Goal: Information Seeking & Learning: Learn about a topic

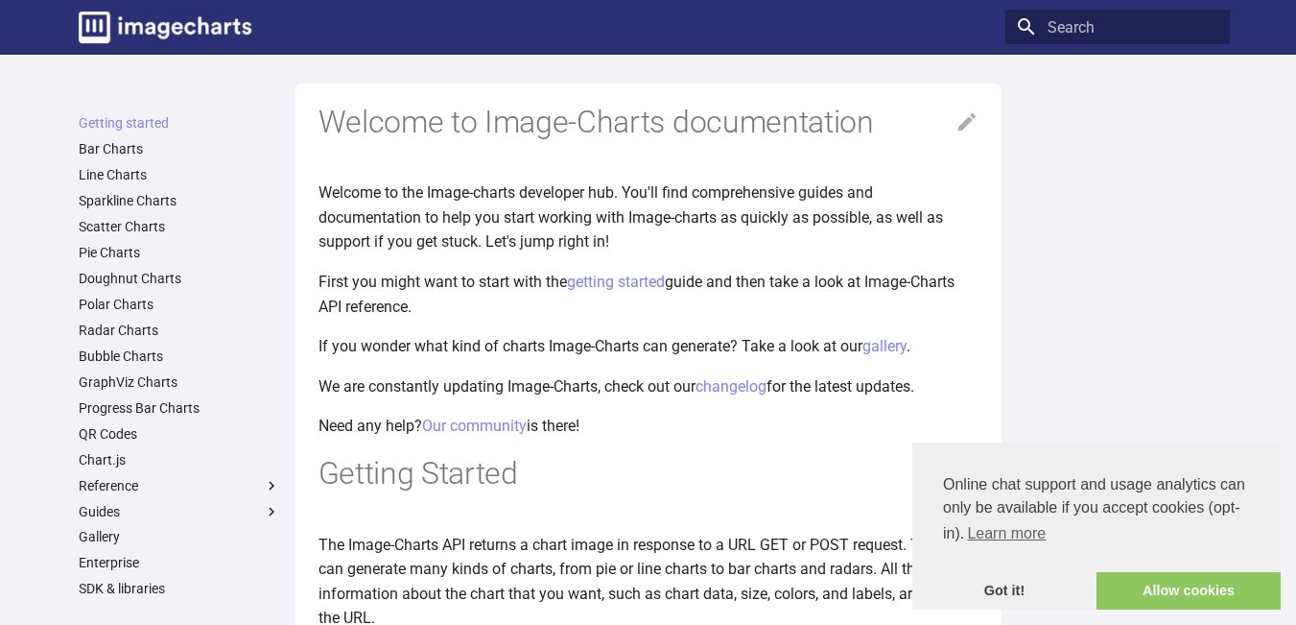
click at [87, 136] on ul "Getting started Bar Charts Line Charts Sparkline Charts Scatter Charts Pie Char…" at bounding box center [179, 433] width 225 height 638
click at [87, 141] on link "Bar Charts" at bounding box center [179, 148] width 201 height 17
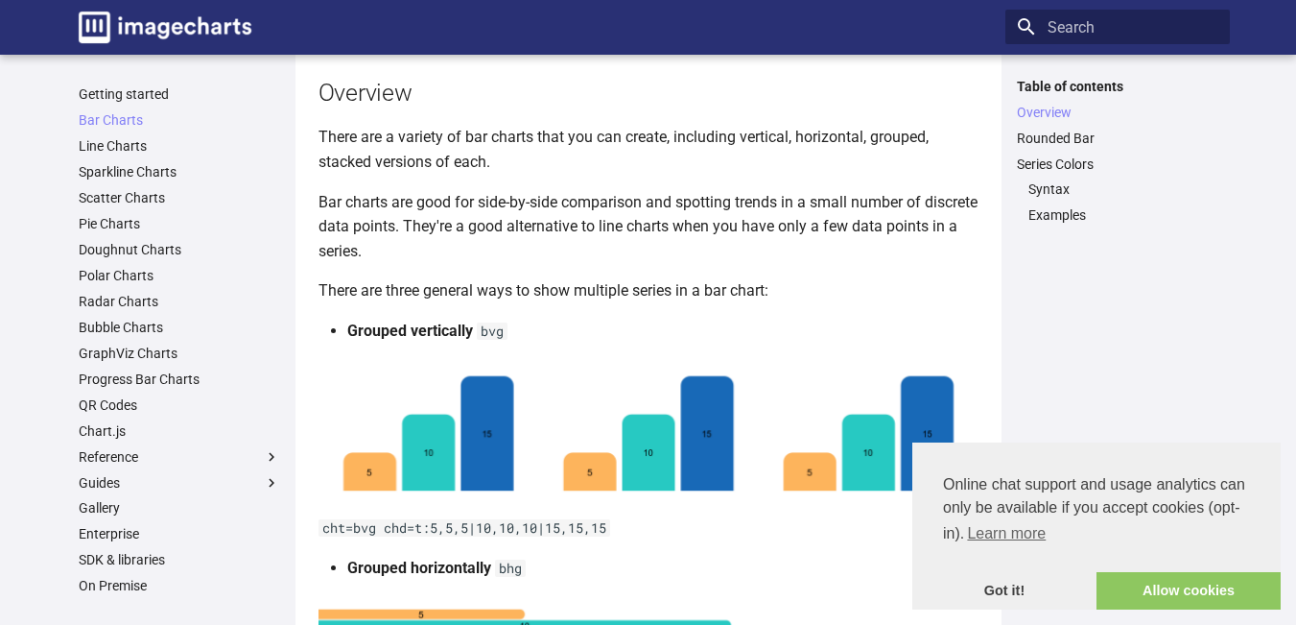
scroll to position [288, 0]
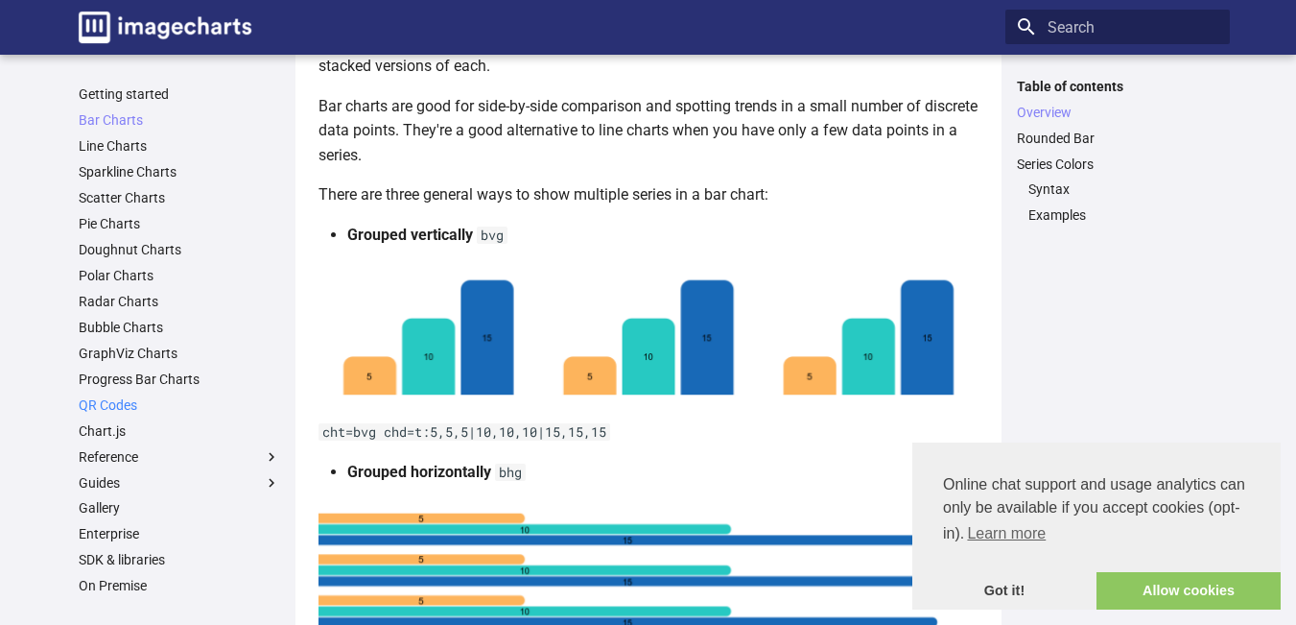
click at [113, 396] on link "QR Codes" at bounding box center [179, 404] width 201 height 17
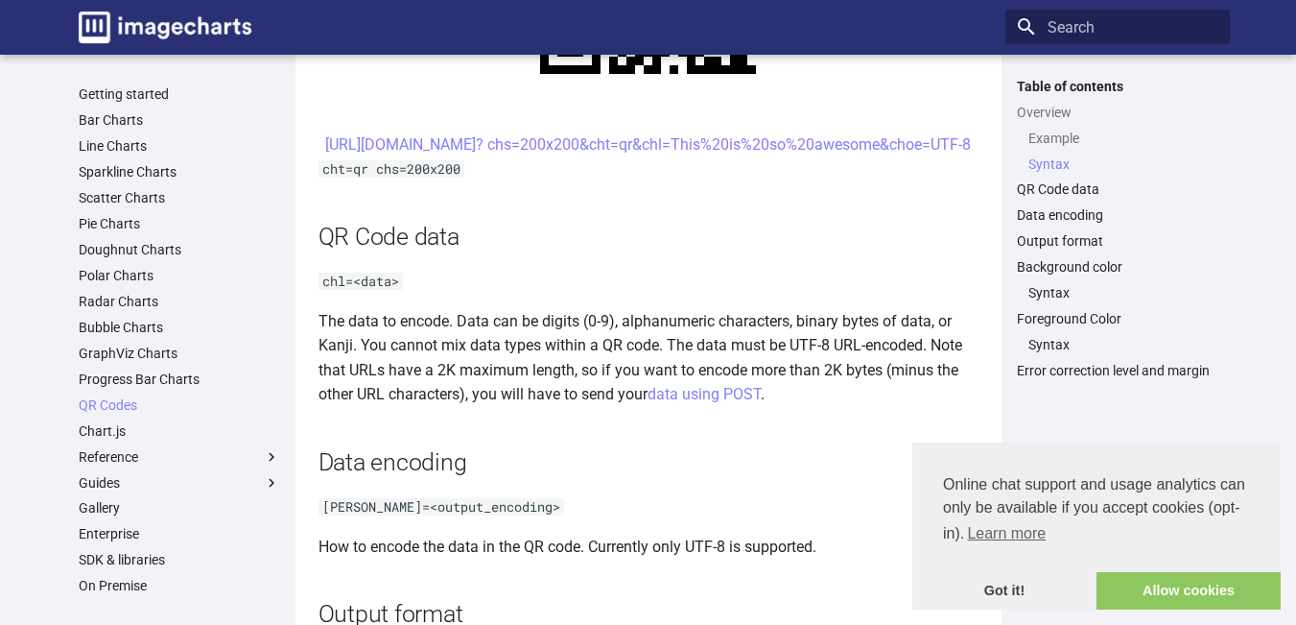
scroll to position [959, 0]
